Goal: Information Seeking & Learning: Learn about a topic

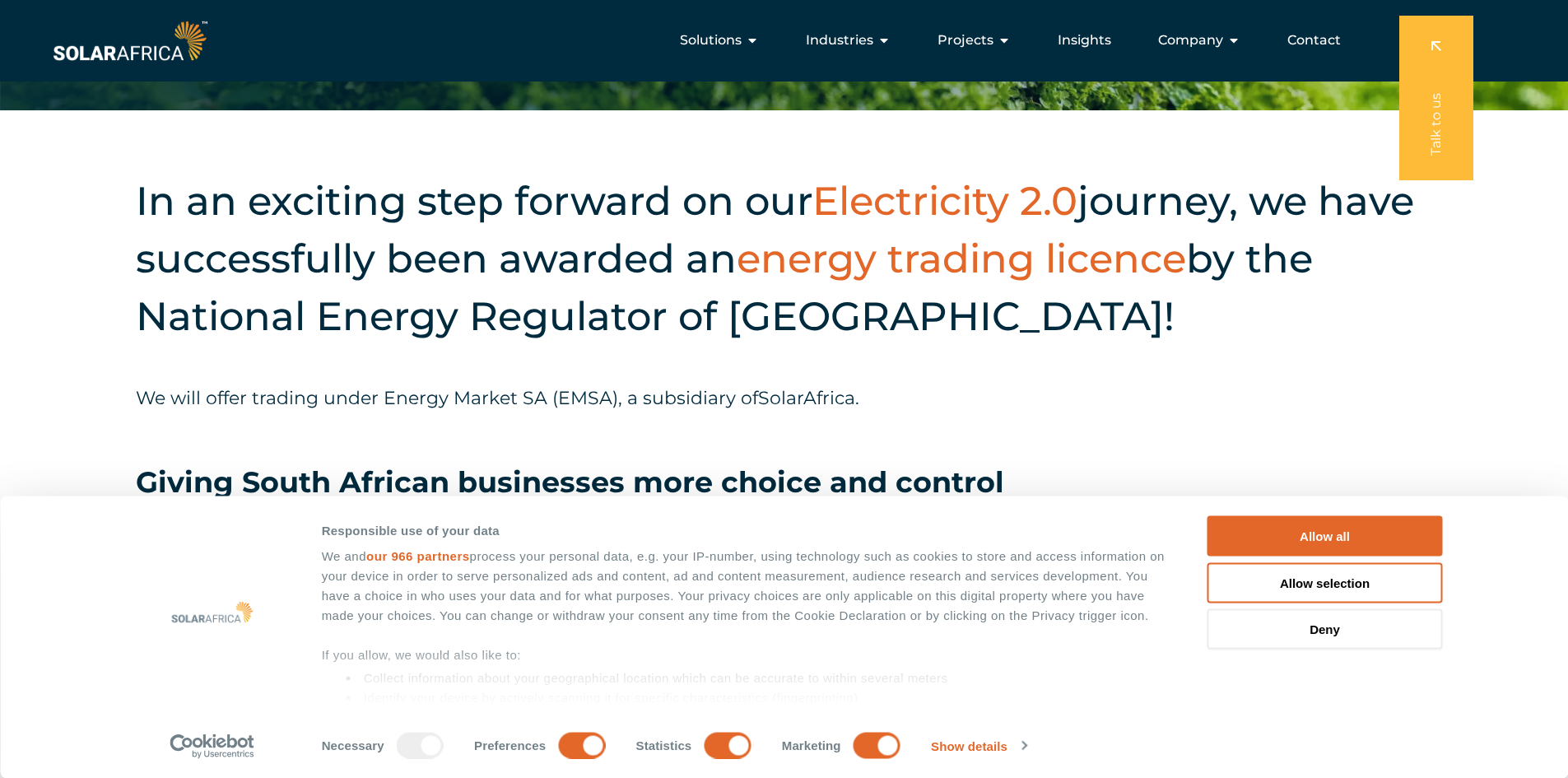
scroll to position [576, 0]
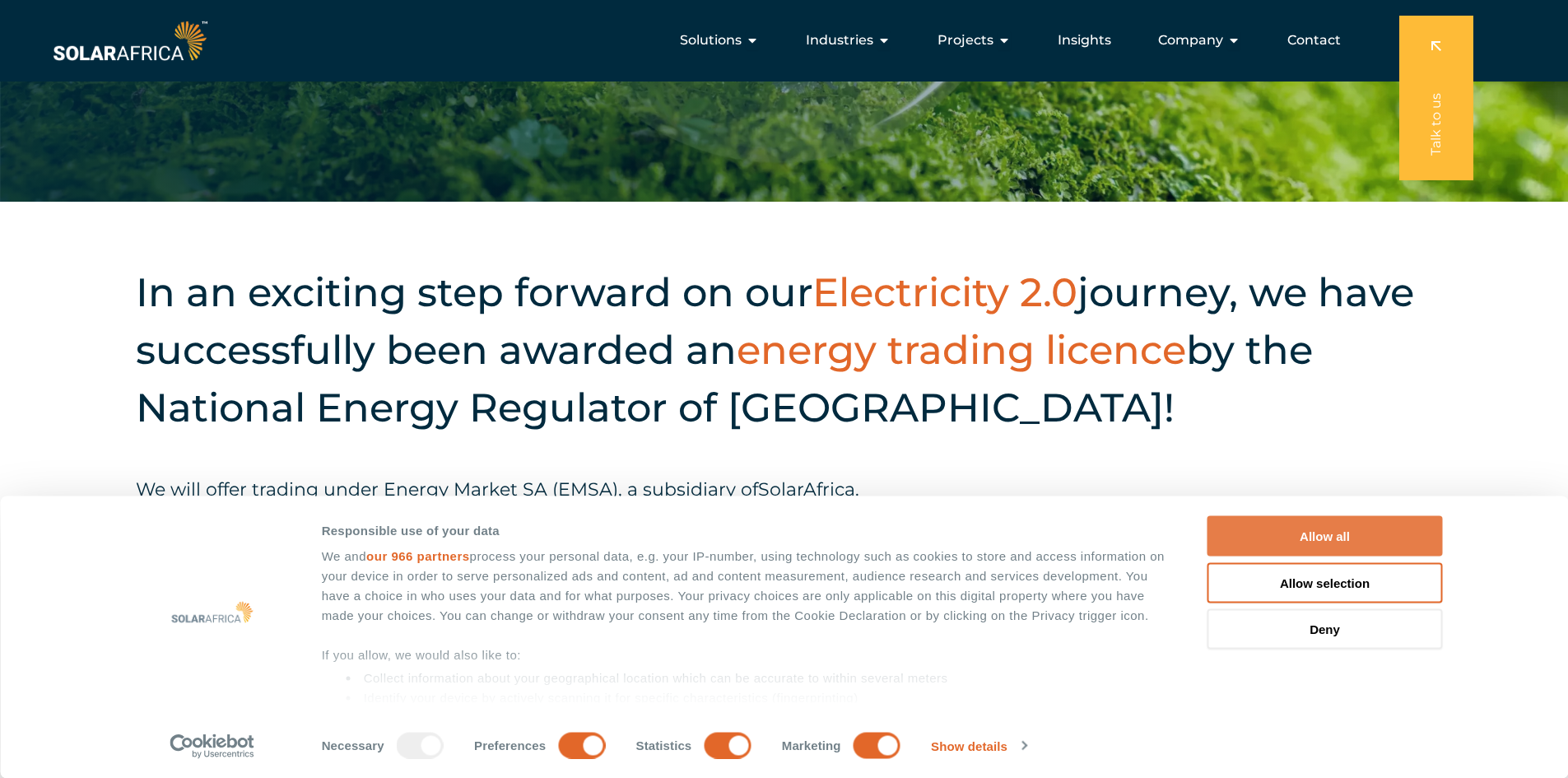
click at [1399, 537] on button "Allow all" at bounding box center [1324, 536] width 235 height 40
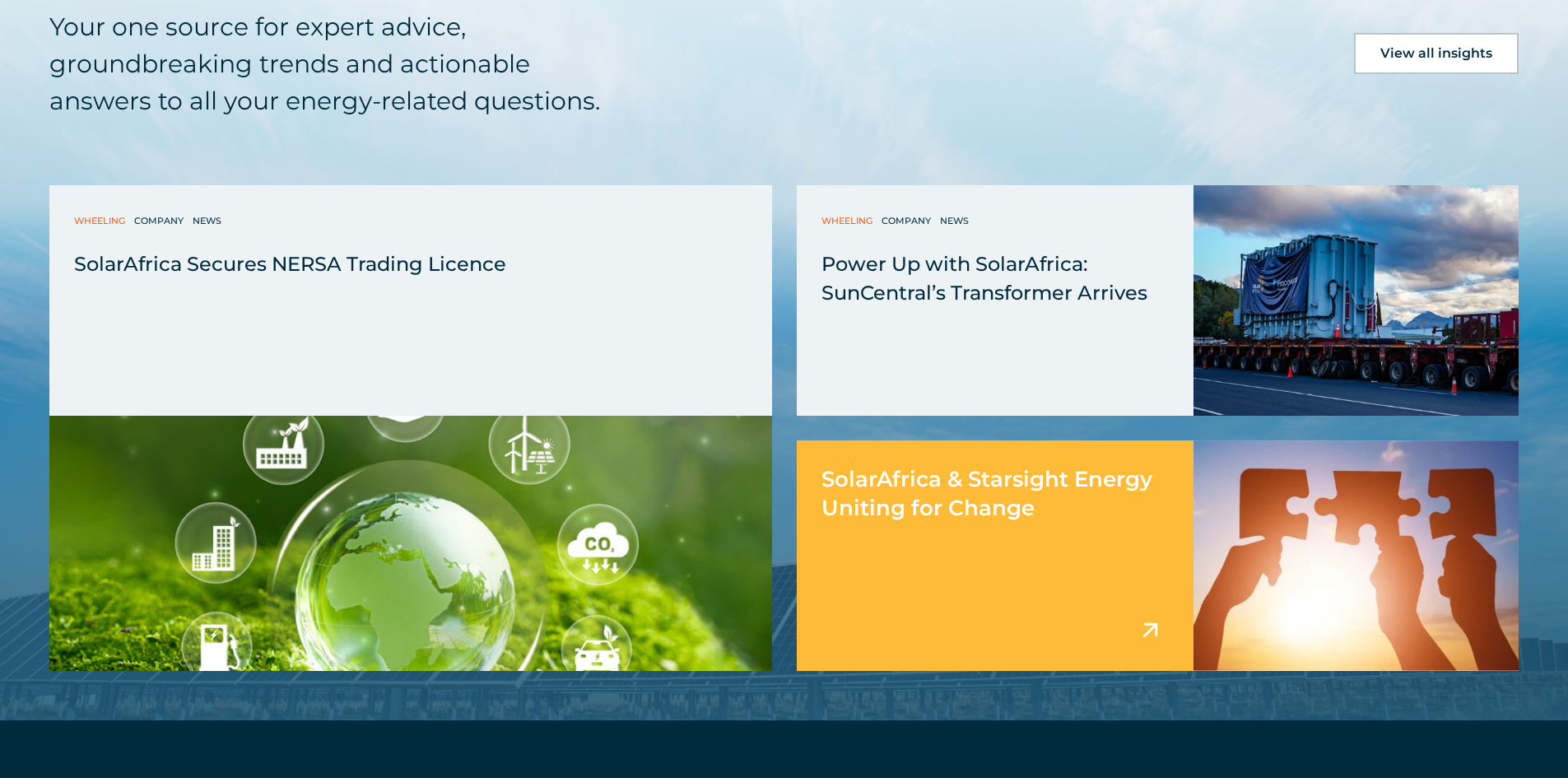
scroll to position [2386, 0]
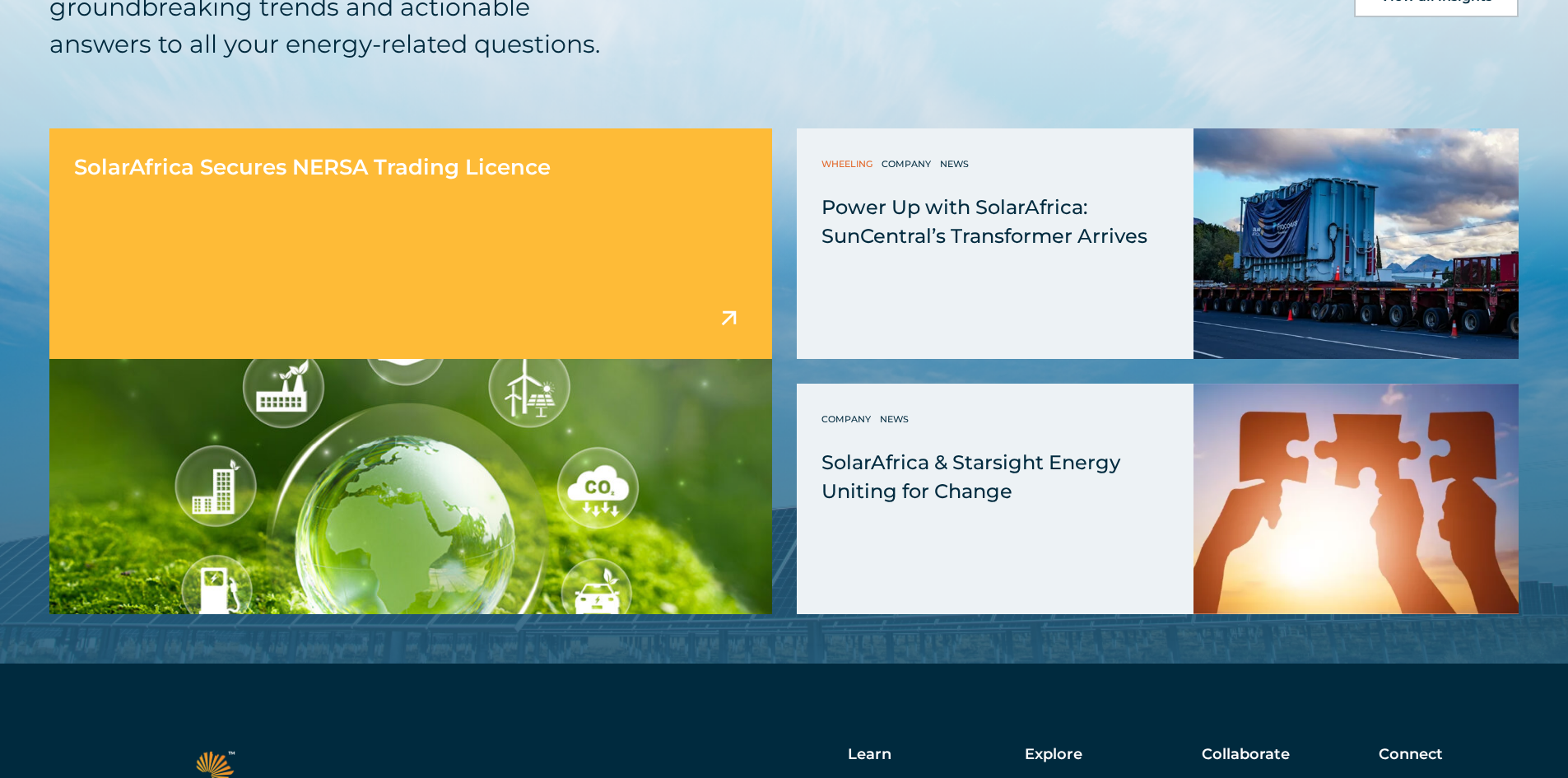
click at [250, 279] on div "SolarAfrica Secures NERSA Trading Licence" at bounding box center [410, 244] width 723 height 230
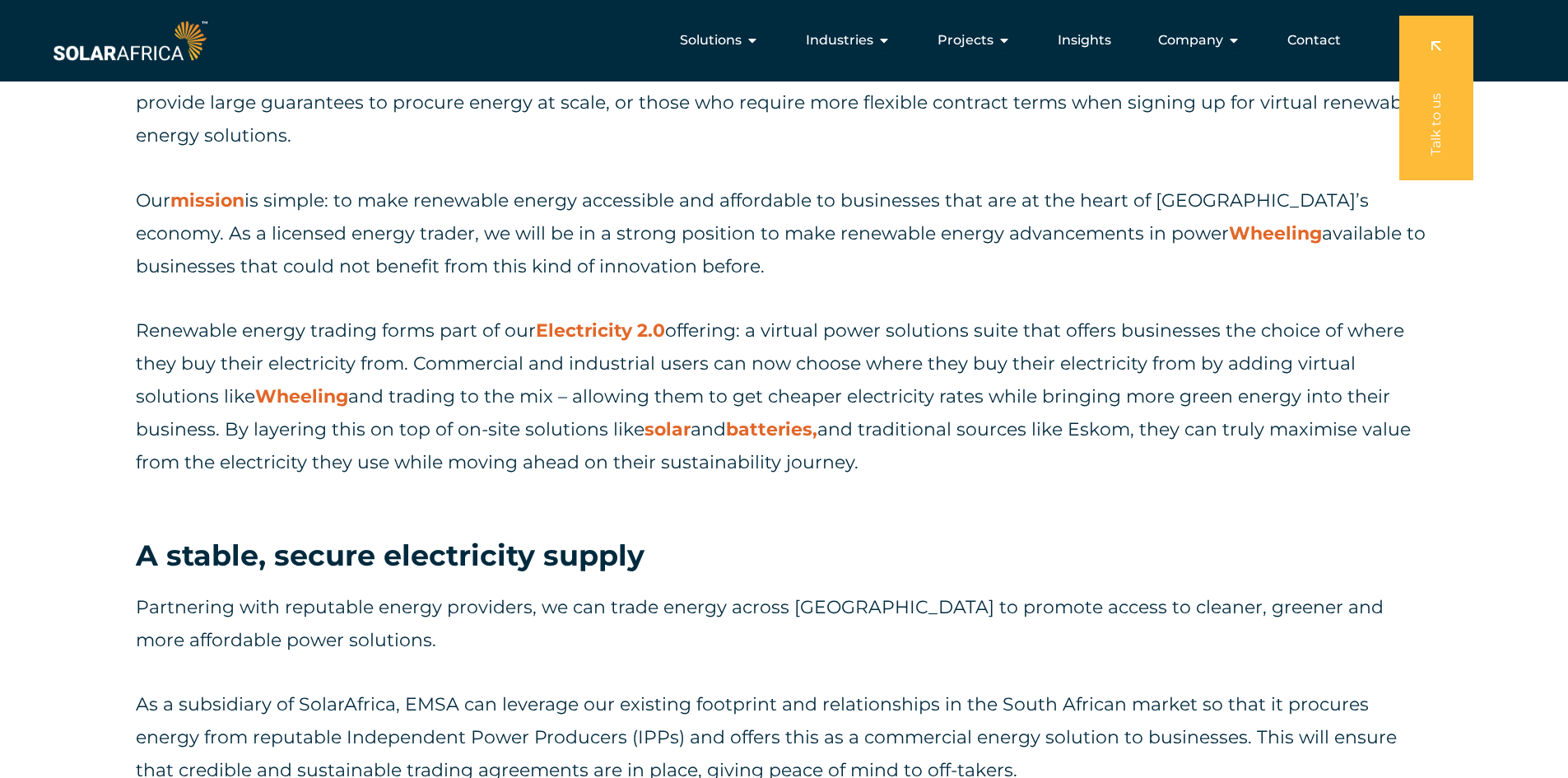
scroll to position [905, 0]
